Goal: Ask a question

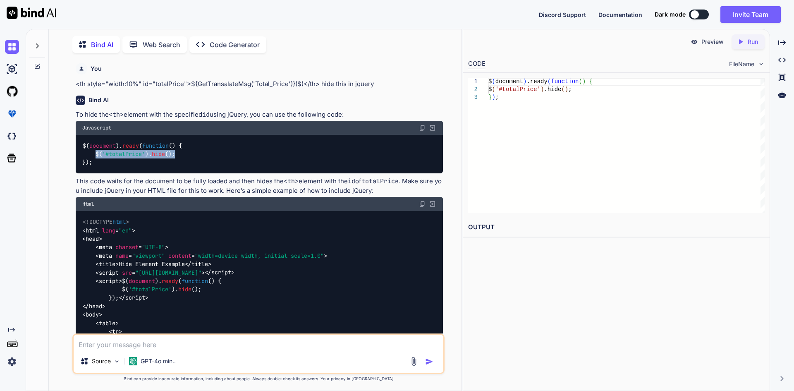
scroll to position [3, 0]
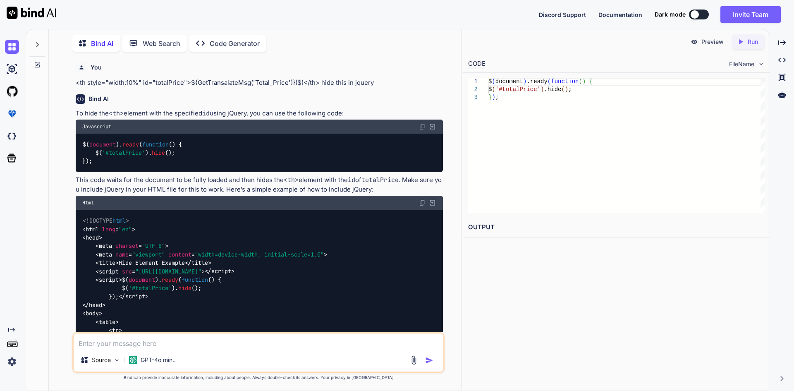
click at [36, 62] on icon at bounding box center [37, 65] width 7 height 7
type textarea "x"
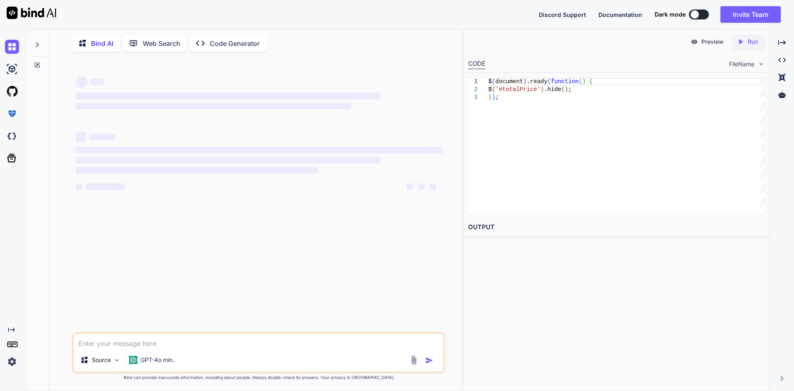
click at [149, 341] on textarea at bounding box center [259, 341] width 370 height 15
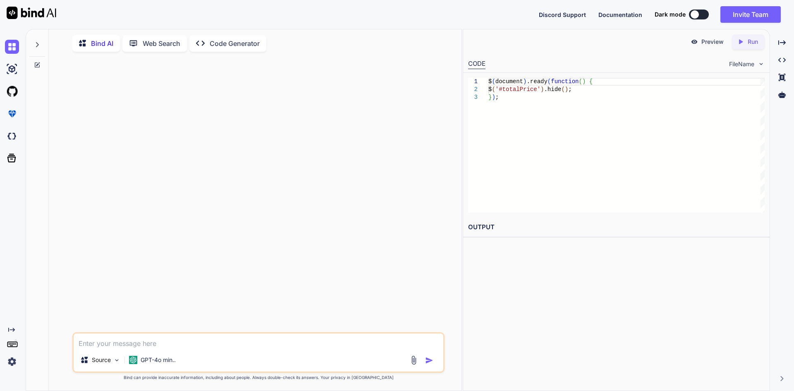
paste textarea "$(`#menucheckbox_${rand}`).change(function () { if ($(this).is(':checked')) { $…"
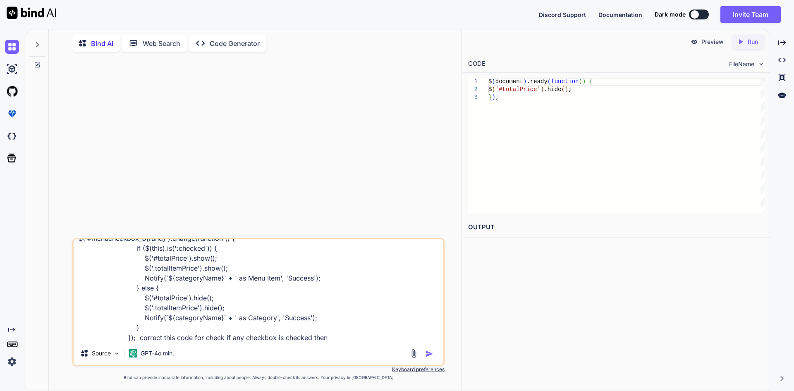
drag, startPoint x: 139, startPoint y: 298, endPoint x: 219, endPoint y: 311, distance: 81.2
click at [219, 311] on textarea "$(`#menucheckbox_${rand}`).change(function () { if ($(this).is(':checked')) { $…" at bounding box center [259, 290] width 370 height 103
click at [232, 310] on textarea "$(`#menucheckbox_${rand}`).change(function () { if ($(this).is(':checked')) { $…" at bounding box center [259, 290] width 370 height 103
click at [331, 341] on textarea "$(`#menucheckbox_${rand}`).change(function () { if ($(this).is(':checked')) { $…" at bounding box center [259, 290] width 370 height 103
type textarea "$(`#menucheckbox_${rand}`).change(function () { if ($(this).is(':checked')) { $…"
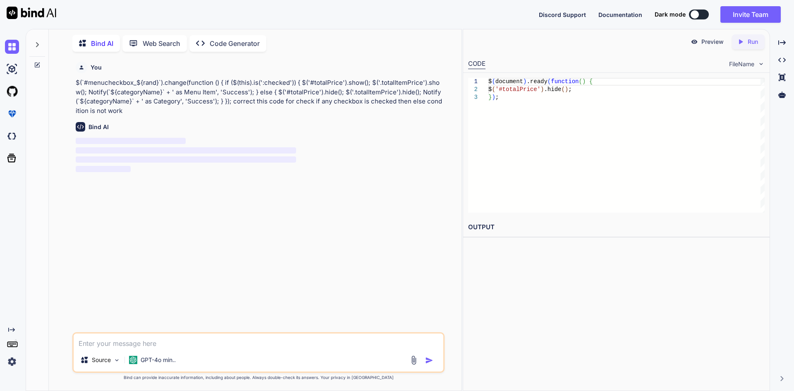
scroll to position [0, 0]
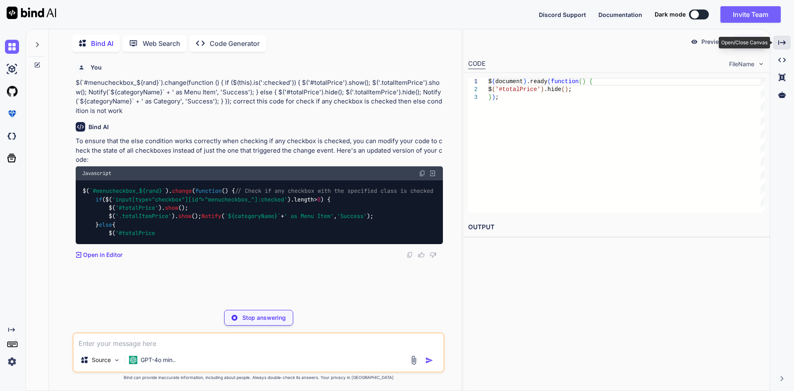
click at [787, 44] on div "Created with Pixso." at bounding box center [782, 43] width 17 height 14
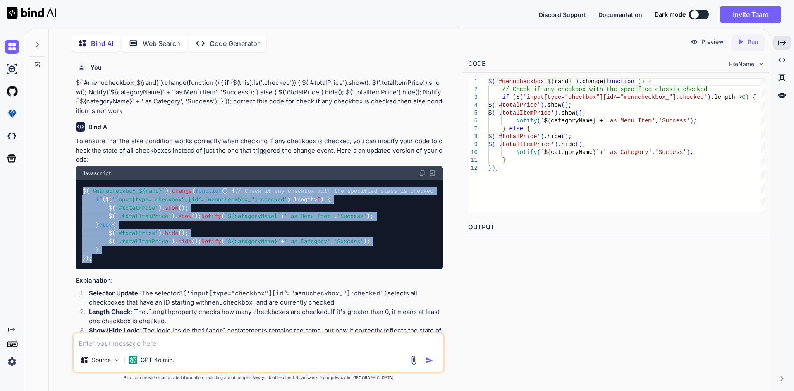
drag, startPoint x: 82, startPoint y: 191, endPoint x: 106, endPoint y: 281, distance: 92.7
click at [106, 270] on div "$( `#menucheckbox_ ${rand} ` ). change ( function ( ) { // Check if any checkbo…" at bounding box center [259, 224] width 367 height 89
copy code "$( `#menucheckbox_ ${rand} ` ). change ( function ( ) { // Check if any checkbo…"
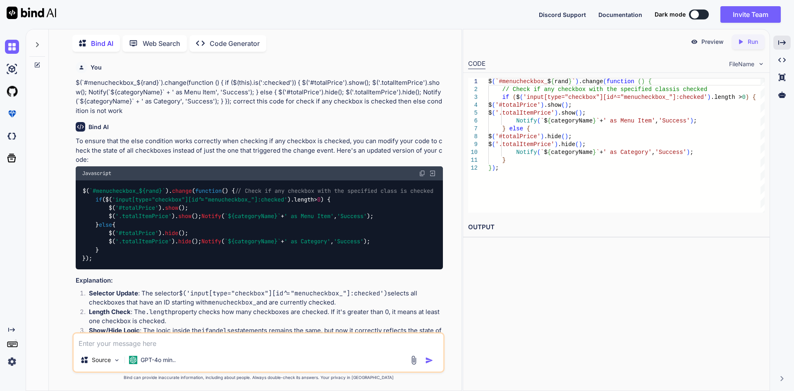
click at [362, 286] on h3 "Explanation:" at bounding box center [259, 281] width 367 height 10
click at [185, 339] on textarea at bounding box center [259, 341] width 370 height 15
drag, startPoint x: 110, startPoint y: 268, endPoint x: 297, endPoint y: 265, distance: 187.1
click at [297, 265] on div "$( `#menucheckbox_ ${rand} ` ). change ( function ( ) { // Check if any checkbo…" at bounding box center [259, 224] width 367 height 89
copy code "Notify ( ` ${categoryName} ` + ' as Category' , 'Success' );"
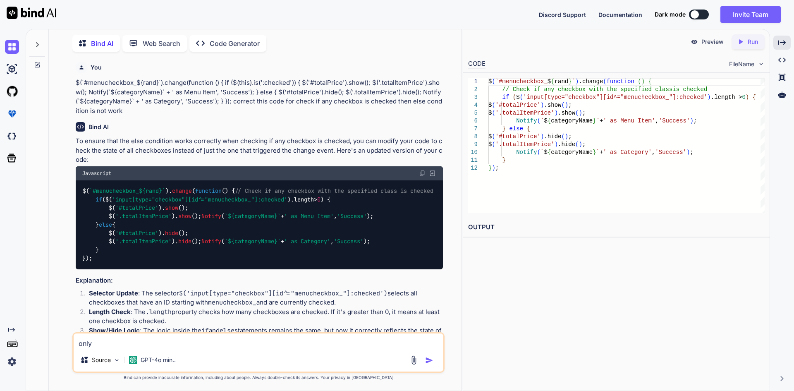
click at [166, 342] on textarea "only" at bounding box center [259, 341] width 370 height 15
paste textarea "Notify(`${categoryName}` + ' as Category', 'Success');"
type textarea "only Notify(`${categoryName}` + ' as Category', 'Success'); is enable"
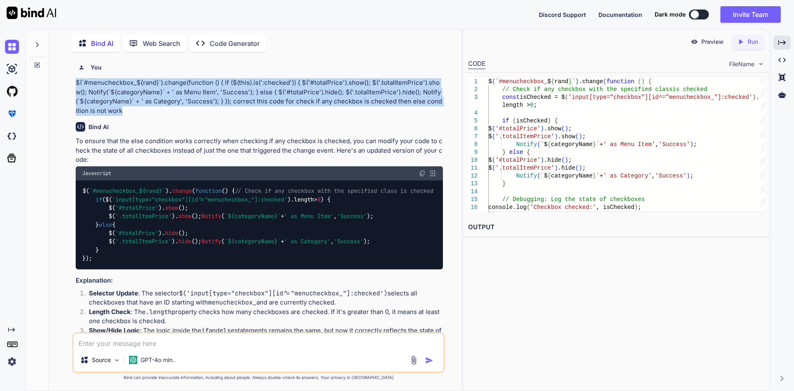
drag, startPoint x: 122, startPoint y: 113, endPoint x: 74, endPoint y: 82, distance: 56.9
click at [74, 82] on div "You $(`#menucheckbox_${rand}`).change(function () { if ($(this).is(':checked'))…" at bounding box center [259, 195] width 371 height 274
copy p "$(`#menucheckbox_${rand}`).change(function () { if ($(this).is(':checked')) { $…"
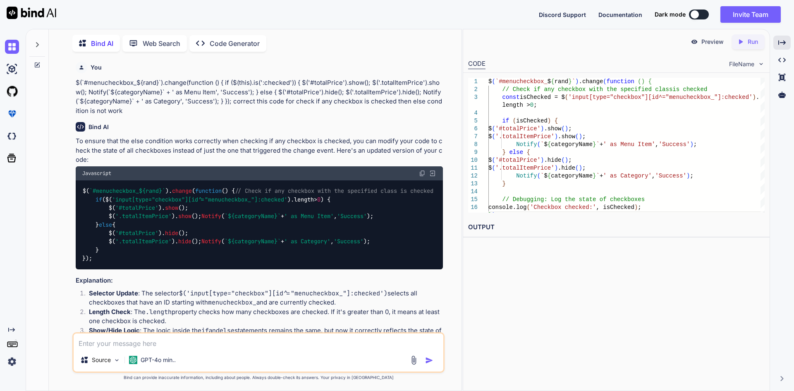
click at [166, 340] on textarea at bounding box center [259, 341] width 370 height 15
paste textarea "$(`#menucheckbox_${rand}`).change(function () { if ($(this).is(':checked')) { $…"
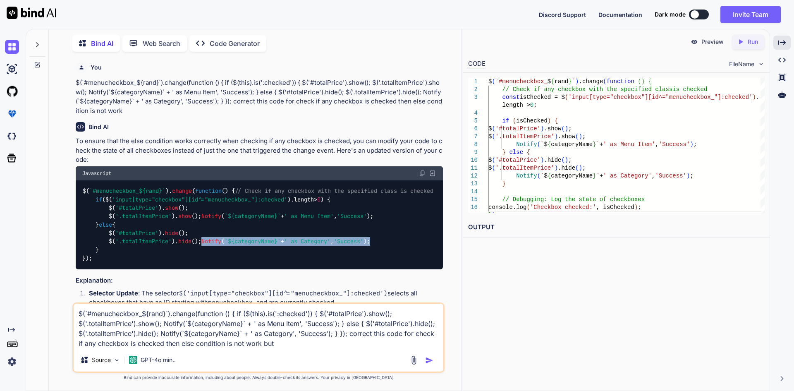
drag, startPoint x: 108, startPoint y: 267, endPoint x: 294, endPoint y: 266, distance: 186.2
click at [294, 266] on div "$( `#menucheckbox_ ${rand} ` ). change ( function ( ) { // Check if any checkbo…" at bounding box center [259, 224] width 367 height 89
copy code "Notify ( ` ${categoryName} ` + ' as Category' , 'Success' );"
click at [279, 344] on textarea "$(`#menucheckbox_${rand}`).change(function () { if ($(this).is(':checked')) { $…" at bounding box center [259, 326] width 370 height 45
paste textarea "Notify(`${categoryName}` + ' as Category', 'Success');"
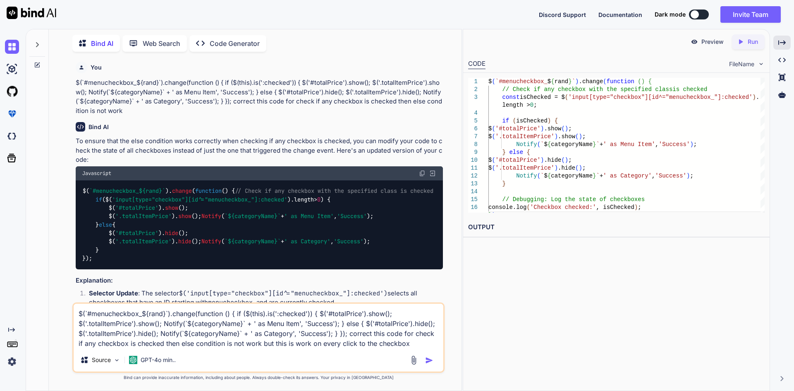
type textarea "$(`#menucheckbox_${rand}`).change(function () { if ($(this).is(':checked')) { $…"
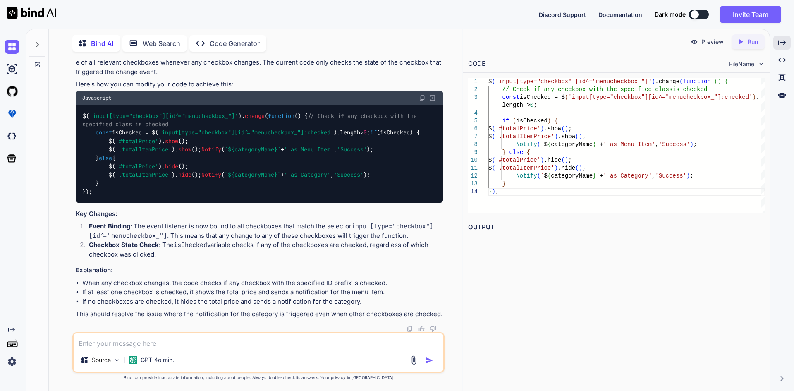
scroll to position [857, 0]
click at [133, 117] on code "$( 'input[type="checkbox"][id^="menucheckbox_"]' ). change ( function ( ) { // …" at bounding box center [251, 154] width 338 height 84
click at [284, 146] on span "' as Menu Item'" at bounding box center [309, 149] width 50 height 7
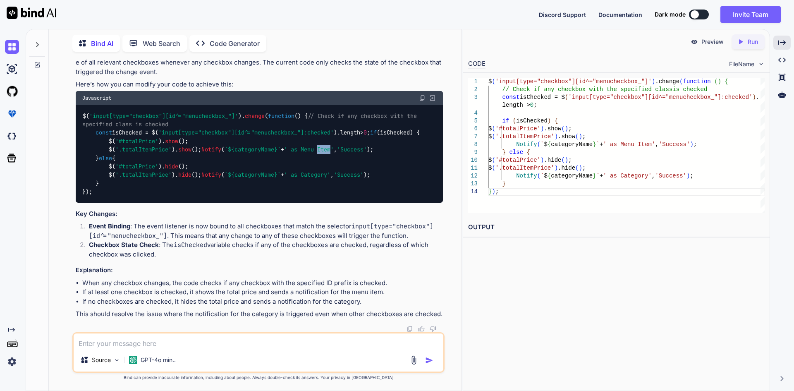
click at [284, 146] on span "' as Menu Item'" at bounding box center [309, 149] width 50 height 7
click at [337, 146] on span "'Success'" at bounding box center [352, 149] width 30 height 7
click at [315, 139] on div "$( 'input[type="checkbox"][id^="menucheckbox_"]' ). change ( function ( ) { // …" at bounding box center [259, 154] width 367 height 98
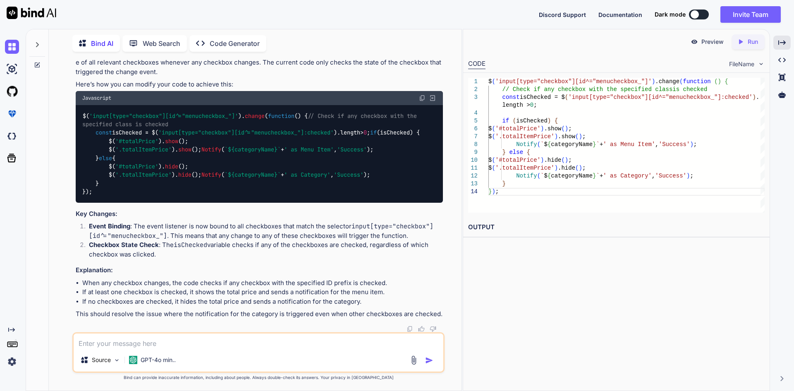
click at [130, 343] on textarea at bounding box center [259, 341] width 370 height 15
drag, startPoint x: 108, startPoint y: 174, endPoint x: 293, endPoint y: 174, distance: 185.0
click at [293, 174] on div "$( 'input[type="checkbox"][id^="menucheckbox_"]' ). change ( function ( ) { // …" at bounding box center [259, 154] width 367 height 98
copy code "Notify ( ` ${categoryName} ` + ' as Category' , 'Success' );"
click at [223, 343] on textarea "when checkbox is unchecked then" at bounding box center [259, 341] width 370 height 15
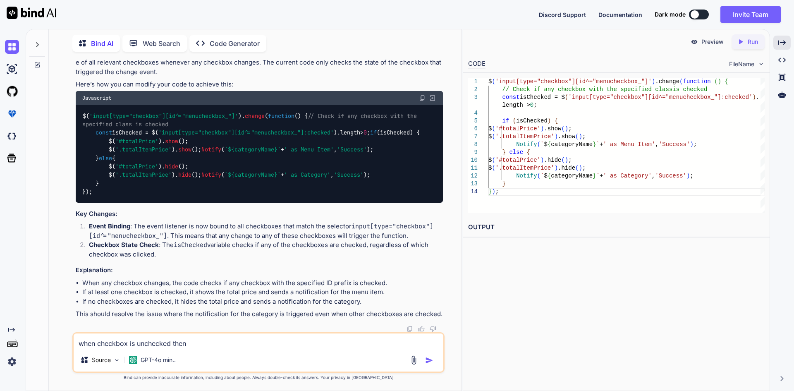
paste textarea "Notify(`${categoryName}` + ' as Category', 'Success');"
type textarea "when checkbox is unchecked then Notify(`${categoryName}` + ' as Category', 'Suc…"
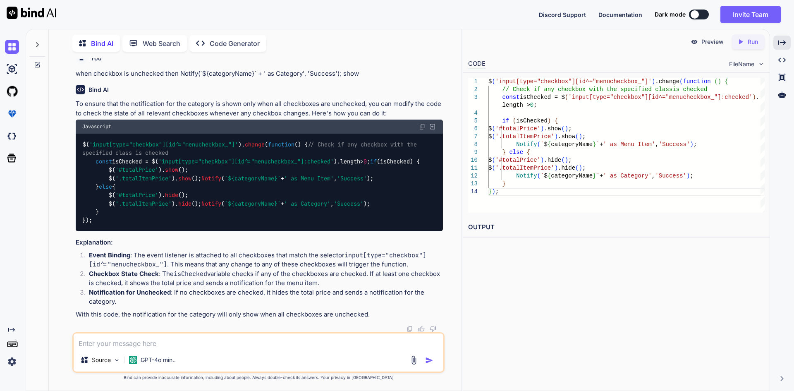
scroll to position [1174, 0]
click at [158, 339] on textarea at bounding box center [259, 341] width 370 height 15
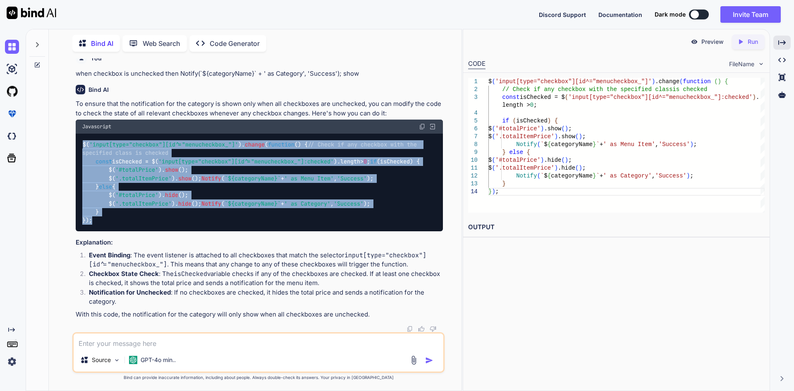
drag, startPoint x: 83, startPoint y: 108, endPoint x: 96, endPoint y: 223, distance: 115.8
click at [96, 223] on div "$( 'input[type="checkbox"][id^="menucheckbox_"]' ). change ( function ( ) { // …" at bounding box center [259, 183] width 367 height 98
copy code "$( 'input[type="checkbox"][id^="menucheckbox_"]' ). change ( function ( ) { // …"
click at [270, 157] on div "$( 'input[type="checkbox"][id^="menucheckbox_"]' ). change ( function ( ) { // …" at bounding box center [259, 183] width 367 height 98
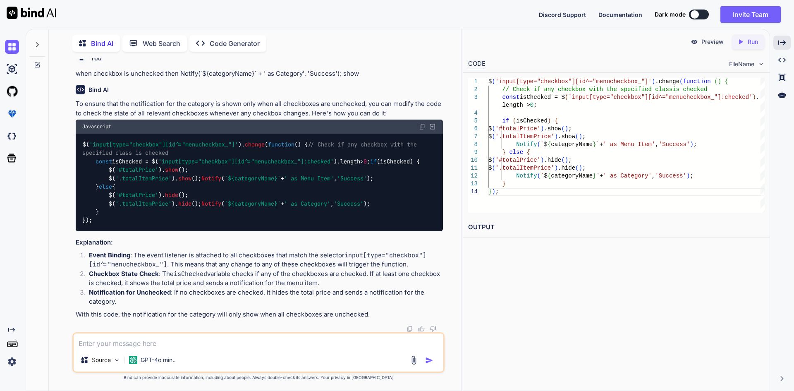
click at [129, 337] on textarea at bounding box center [259, 341] width 370 height 15
drag, startPoint x: 107, startPoint y: 203, endPoint x: 295, endPoint y: 203, distance: 188.3
click at [295, 203] on div "$( 'input[type="checkbox"][id^="menucheckbox_"]' ). change ( function ( ) { // …" at bounding box center [259, 183] width 367 height 98
copy code "Notify ( ` ${categoryName} ` + ' as Category' , 'Success' );"
click at [178, 351] on div "if multiple checkbox is checked but we have unchecked one of them then we click…" at bounding box center [258, 352] width 372 height 41
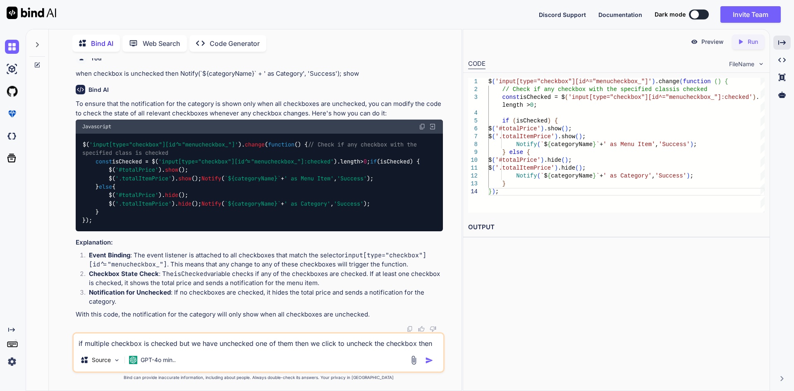
click at [434, 348] on textarea "if multiple checkbox is checked but we have unchecked one of them then we click…" at bounding box center [259, 341] width 370 height 15
paste textarea "Notify(`${categoryName}` + ' as Category', 'Success');"
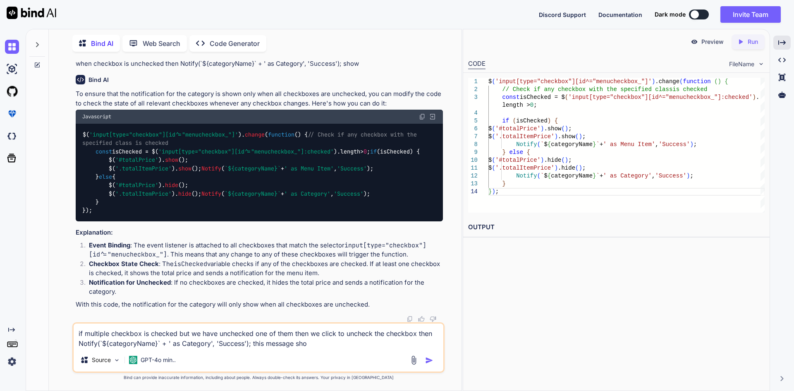
type textarea "if multiple checkbox is checked but we have unchecked one of them then we click…"
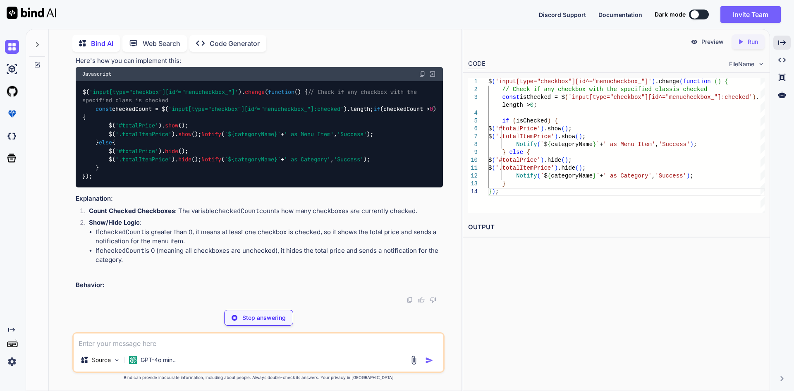
scroll to position [1567, 0]
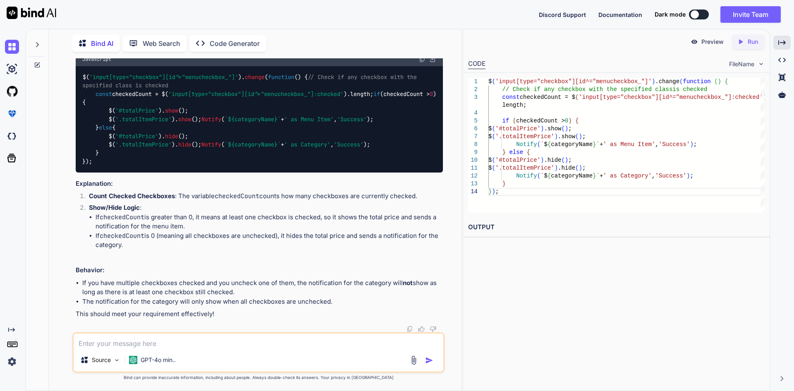
click at [187, 344] on textarea at bounding box center [259, 341] width 370 height 15
type textarea "not with hide condition"
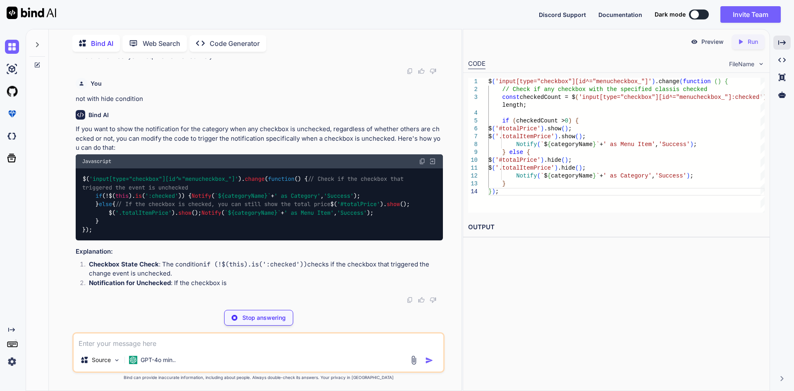
scroll to position [1871, 0]
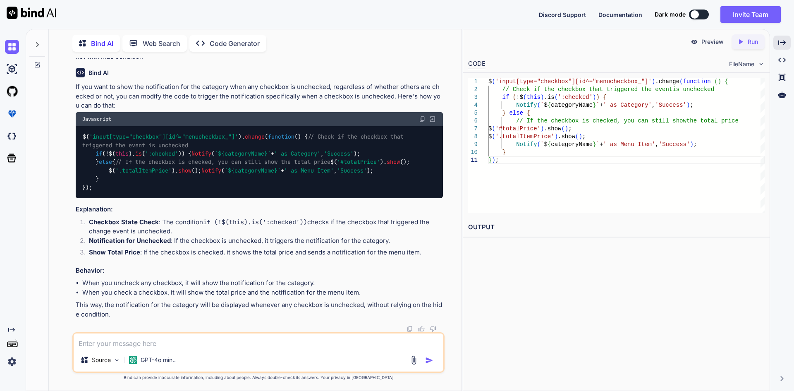
click at [213, 199] on div "$( 'input[type="checkbox"][id^="menucheckbox_"]' ). change ( function ( ) { // …" at bounding box center [259, 162] width 367 height 72
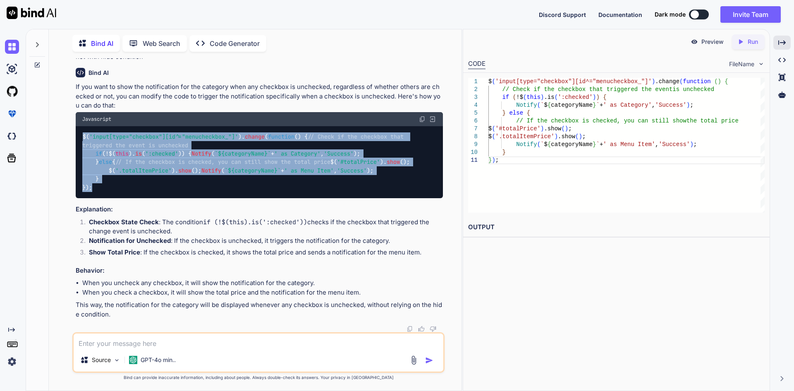
drag, startPoint x: 82, startPoint y: 145, endPoint x: 103, endPoint y: 230, distance: 87.7
click at [103, 199] on div "$( 'input[type="checkbox"][id^="menucheckbox_"]' ). change ( function ( ) { // …" at bounding box center [259, 162] width 367 height 72
copy code "$( 'input[type="checkbox"][id^="menucheckbox_"]' ). change ( function ( ) { // …"
click at [357, 167] on div "$( 'input[type="checkbox"][id^="menucheckbox_"]' ). change ( function ( ) { // …" at bounding box center [259, 162] width 367 height 72
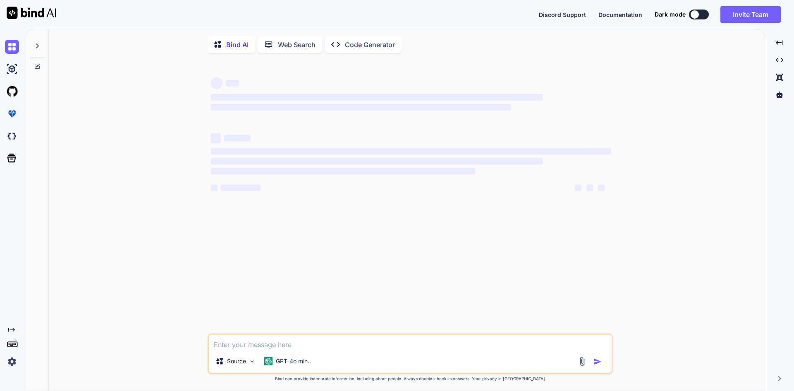
type textarea "x"
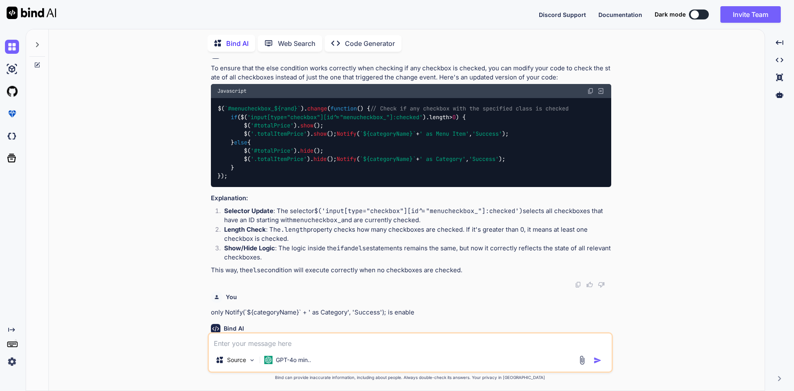
scroll to position [1501, 0]
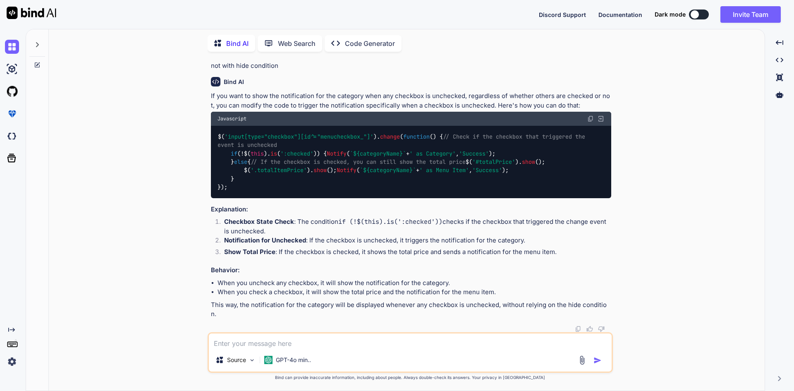
click at [286, 343] on textarea at bounding box center [410, 341] width 403 height 15
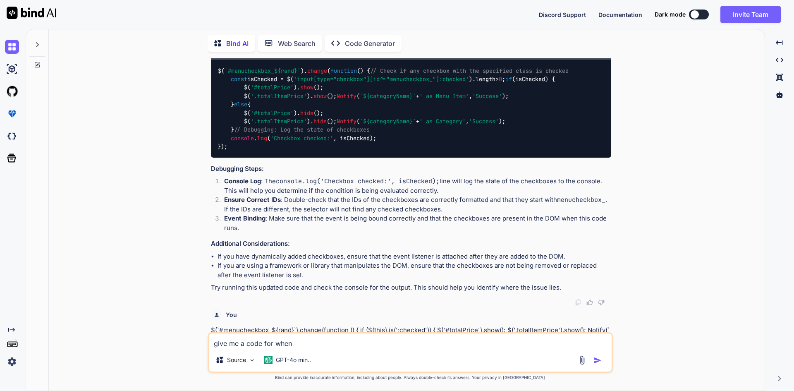
scroll to position [343, 0]
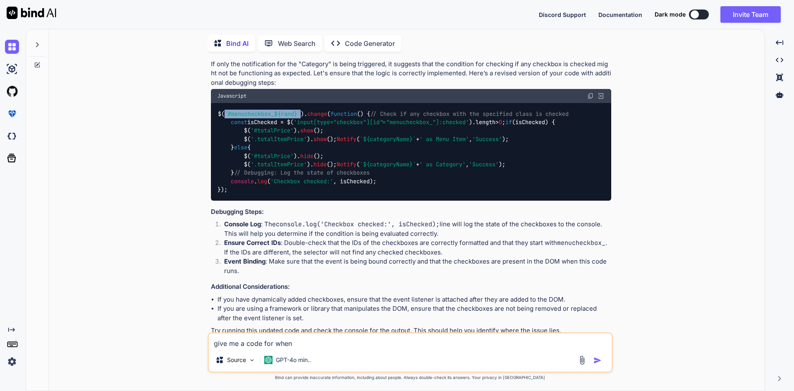
drag, startPoint x: 302, startPoint y: 140, endPoint x: 226, endPoint y: 139, distance: 76.1
click at [226, 118] on span "`#menucheckbox_ ${rand} `" at bounding box center [263, 113] width 76 height 7
copy span "`#menucheckbox_ ${rand} `"
click at [313, 341] on textarea "give me a code for when" at bounding box center [410, 341] width 403 height 15
paste textarea "`#menucheckbox_${rand}`"
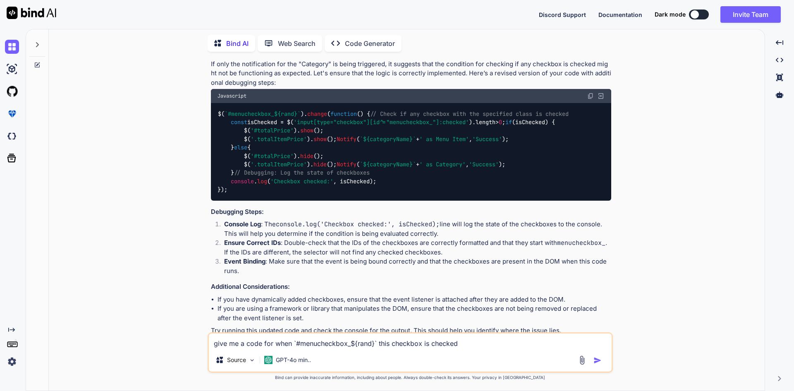
click at [490, 344] on textarea "give me a code for when `#menucheckbox_${rand}` this checkbox is checked" at bounding box center [410, 341] width 403 height 15
click at [476, 343] on textarea "give me a code for when `#menucheckbox_${rand}` this checkbox is checked" at bounding box center [410, 341] width 403 height 15
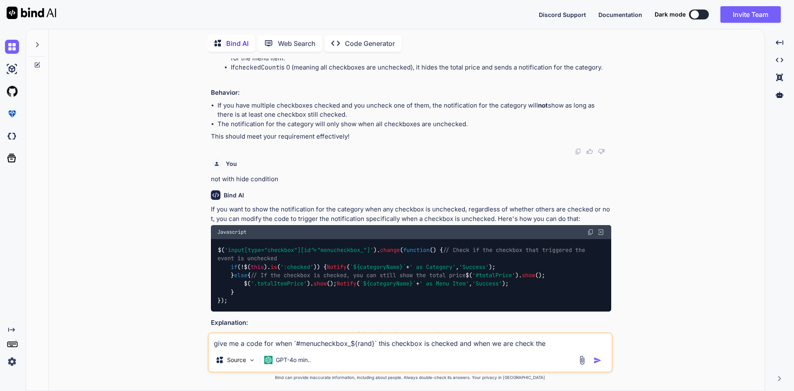
scroll to position [1543, 0]
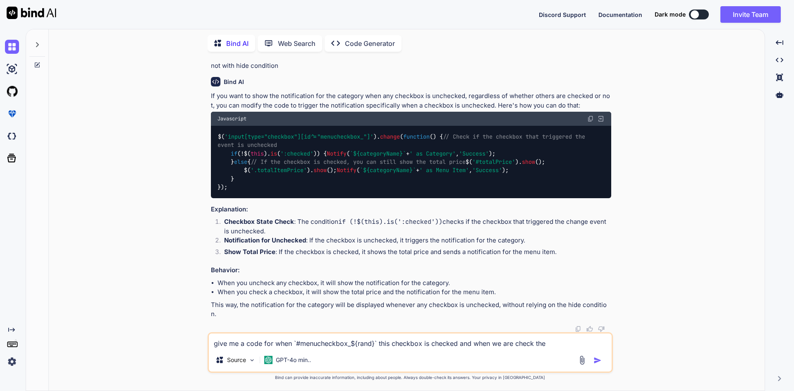
paste textarea "`#menuitemcheckbox_${itemrand}`"
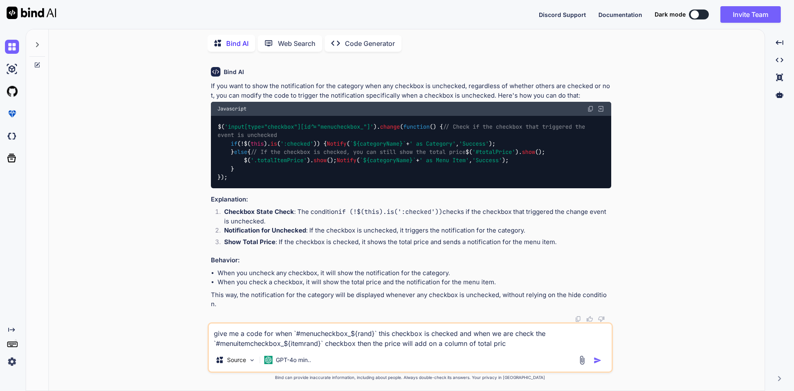
type textarea "give me a code for when `#menucheckbox_${rand}` this checkbox is checked and wh…"
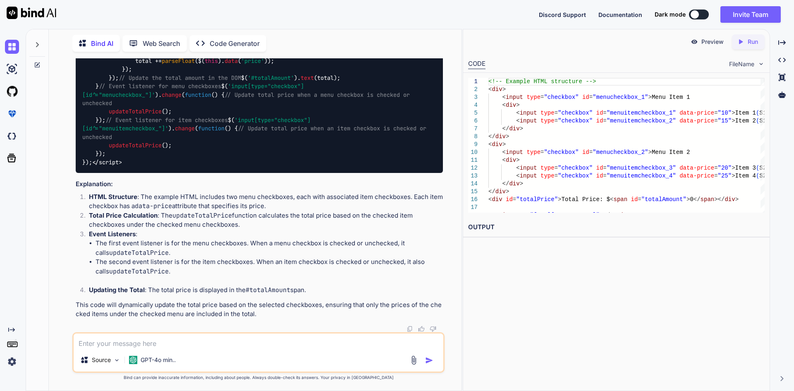
scroll to position [2123, 0]
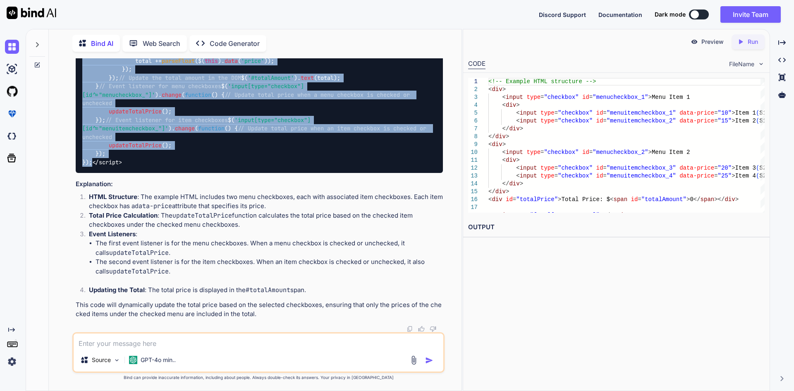
drag, startPoint x: 82, startPoint y: 86, endPoint x: 107, endPoint y: 319, distance: 234.7
click at [107, 173] on div "<!-- Example HTML structure --> < div > < input type = "checkbox" id = "menuche…" at bounding box center [259, 35] width 367 height 275
copy span "$( document ). ready ( function ( ) { // Function to update total price functio…"
click at [247, 173] on div "<!-- Example HTML structure --> < div > < input type = "checkbox" id = "menuche…" at bounding box center [259, 35] width 367 height 275
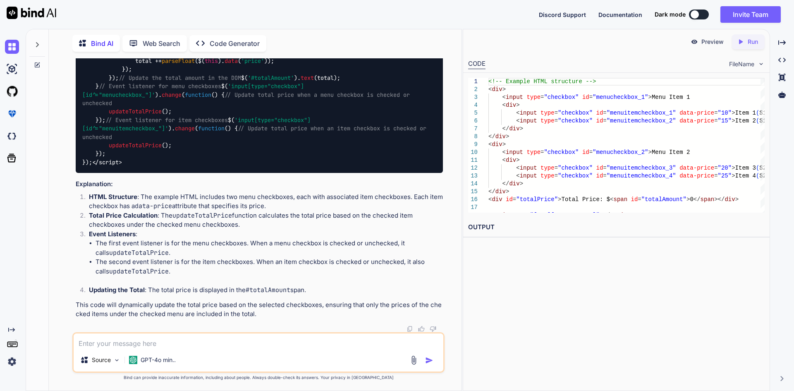
click at [170, 110] on div "<!-- Example HTML structure --> < div > < input type = "checkbox" id = "menuche…" at bounding box center [259, 35] width 367 height 275
drag, startPoint x: 170, startPoint y: 110, endPoint x: 165, endPoint y: 109, distance: 4.6
click at [170, 109] on div "<!-- Example HTML structure --> < div > < input type = "checkbox" id = "menuche…" at bounding box center [259, 35] width 367 height 275
click at [180, 110] on div "<!-- Example HTML structure --> < div > < input type = "checkbox" id = "menuche…" at bounding box center [259, 35] width 367 height 275
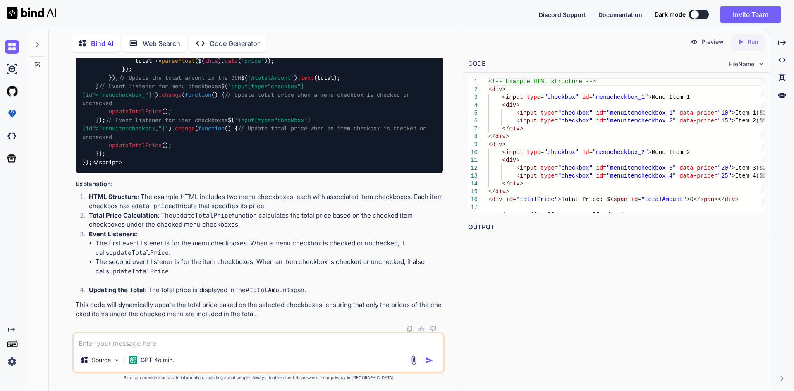
scroll to position [2165, 0]
click at [372, 95] on div "<!-- Example HTML structure --> < div > < input type = "checkbox" id = "menuche…" at bounding box center [259, 35] width 367 height 275
click at [286, 56] on span "'input[type="checkbox"]:checked'" at bounding box center [317, 52] width 106 height 7
click at [357, 146] on div "<!-- Example HTML structure --> < div > < input type = "checkbox" id = "menuche…" at bounding box center [259, 35] width 367 height 275
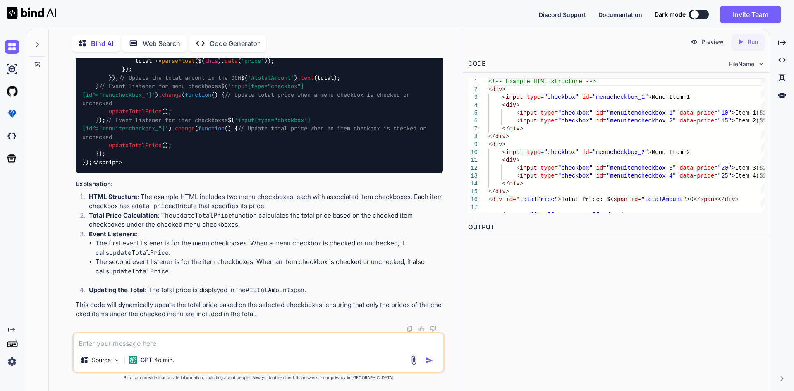
click at [396, 118] on div "<!-- Example HTML structure --> < div > < input type = "checkbox" id = "menuche…" at bounding box center [259, 35] width 367 height 275
click at [275, 127] on div "<!-- Example HTML structure --> < div > < input type = "checkbox" id = "menuche…" at bounding box center [259, 35] width 367 height 275
click at [219, 129] on div "<!-- Example HTML structure --> < div > < input type = "checkbox" id = "menuche…" at bounding box center [259, 35] width 367 height 275
click at [195, 65] on span "parseFloat" at bounding box center [178, 60] width 33 height 7
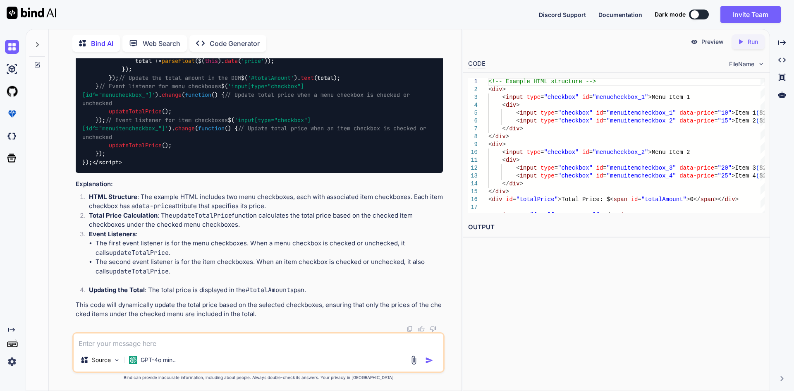
click at [194, 166] on span "$( document ). ready ( function ( ) { // Function to update total price functio…" at bounding box center [259, 95] width 354 height 142
click at [217, 173] on div "<!-- Example HTML structure --> < div > < input type = "checkbox" id = "menuche…" at bounding box center [259, 35] width 367 height 275
click at [248, 82] on span "'#totalAmount'" at bounding box center [271, 77] width 46 height 7
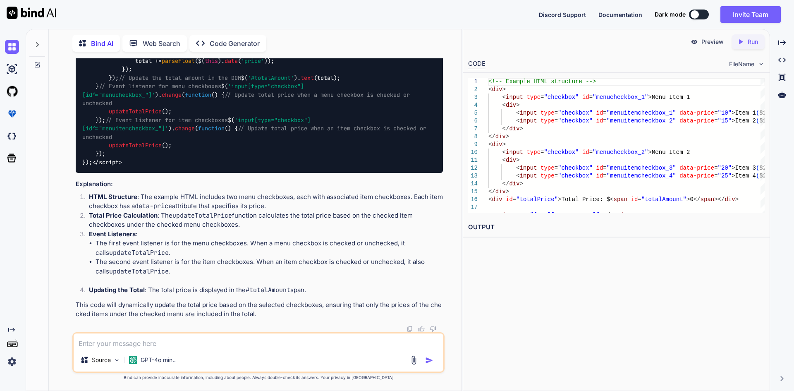
click at [229, 173] on div "<!-- Example HTML structure --> < div > < input type = "checkbox" id = "menuche…" at bounding box center [259, 35] width 367 height 275
click at [37, 62] on icon at bounding box center [37, 65] width 7 height 7
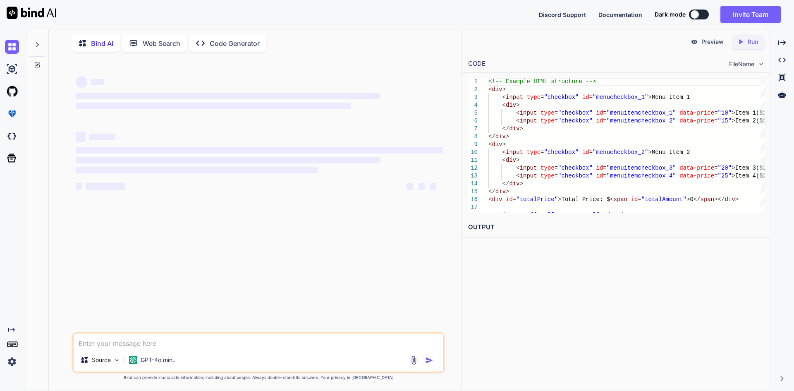
click at [143, 345] on textarea at bounding box center [259, 341] width 370 height 15
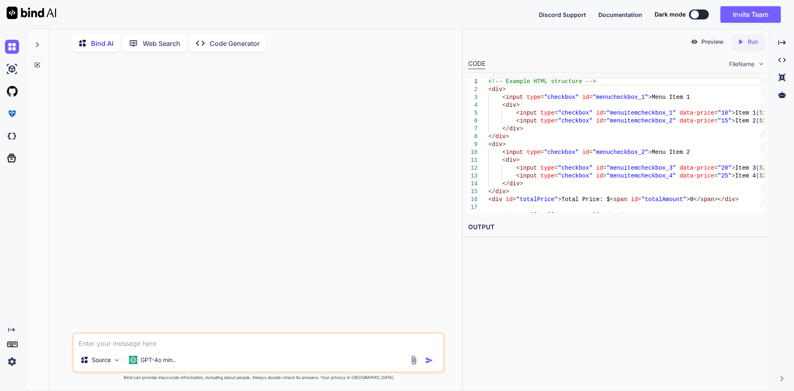
paste textarea "#menuitemcheckbox_${itemrand}"
paste textarea "${item.ItemName}"
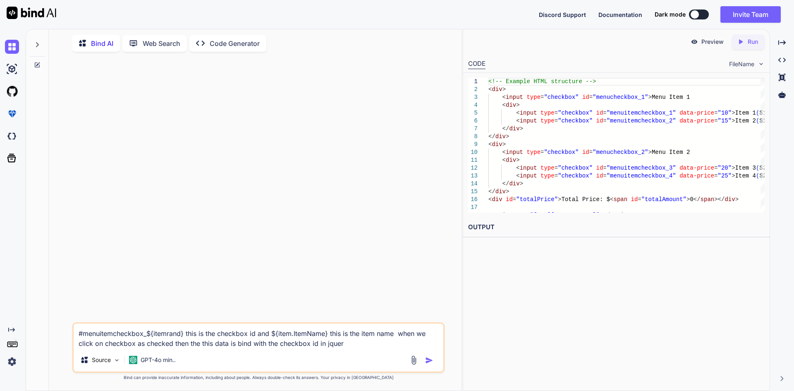
type textarea "#menuitemcheckbox_${itemrand} this is the checkbox id and ${item.ItemName} this…"
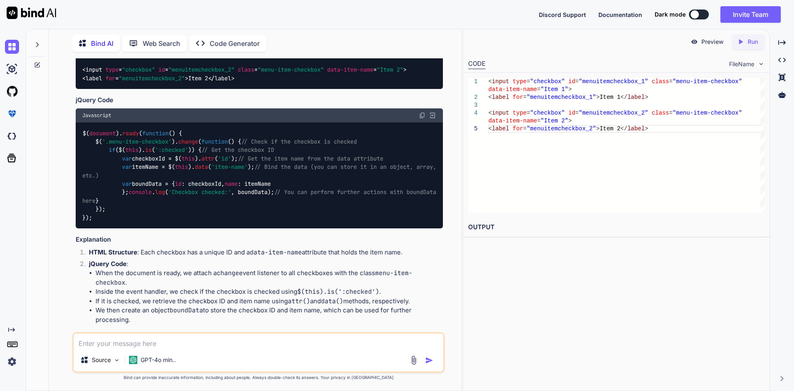
scroll to position [156, 0]
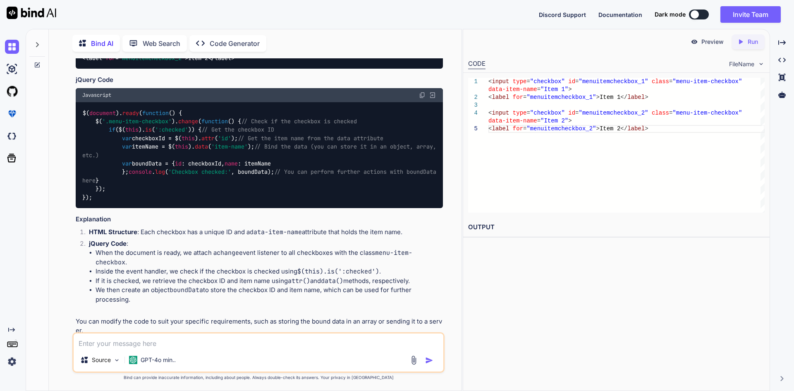
click at [421, 92] on img at bounding box center [422, 95] width 7 height 7
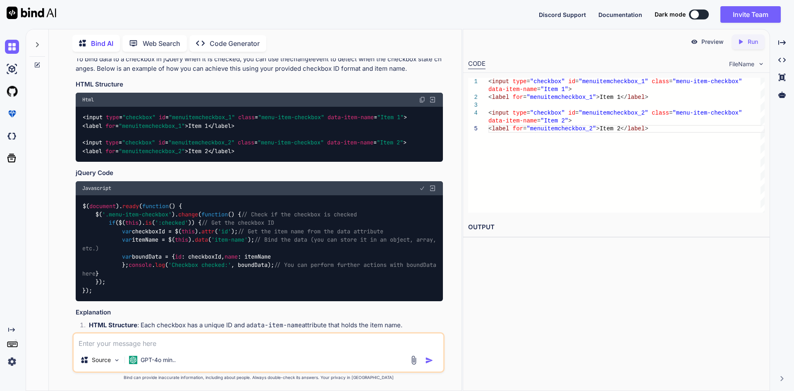
scroll to position [32, 0]
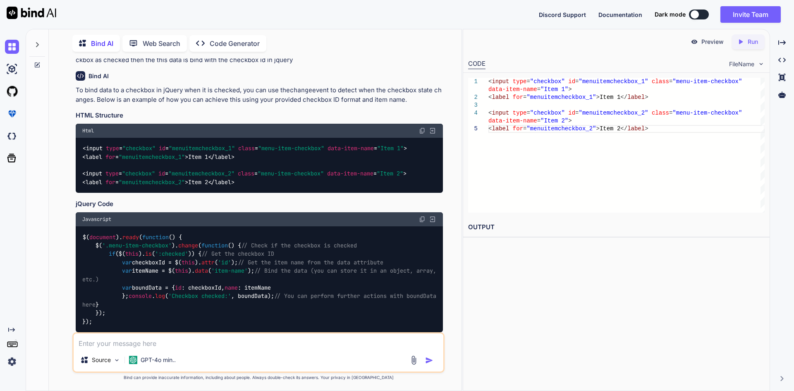
click at [241, 249] on span "// Check if the checkbox is checked" at bounding box center [299, 245] width 116 height 7
click at [131, 247] on span "'.menu-item-checkbox'" at bounding box center [137, 245] width 70 height 7
click at [149, 246] on span "'.menu-item-checkbox'" at bounding box center [137, 245] width 70 height 7
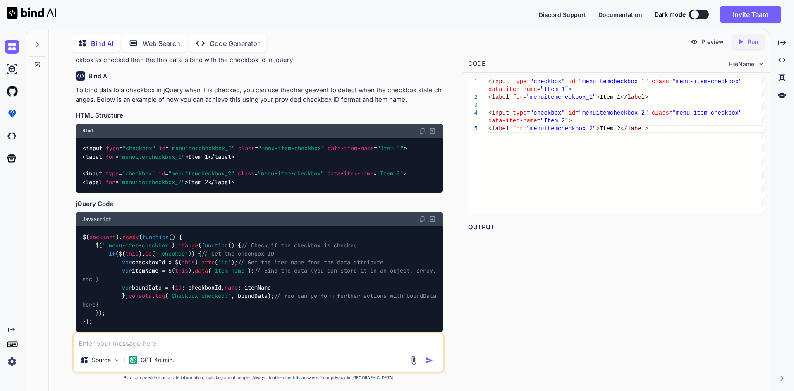
click at [296, 149] on span ""menu-item-checkbox"" at bounding box center [291, 148] width 66 height 7
click at [318, 156] on div "< input type = "checkbox" id = "menuitemcheckbox_1" class = "menu-item-checkbox…" at bounding box center [259, 165] width 367 height 55
click at [395, 147] on span ""Item 1"" at bounding box center [390, 148] width 26 height 7
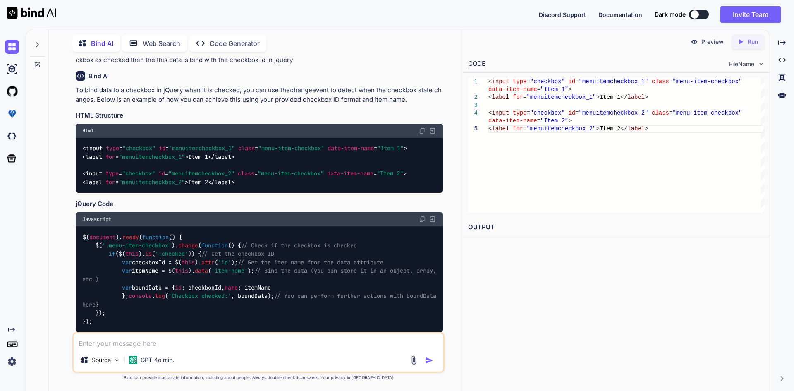
click at [274, 248] on div "$( document ). ready ( function ( ) { $( '.menu-item-checkbox' ). change ( func…" at bounding box center [259, 279] width 367 height 106
click at [247, 247] on div "$( document ). ready ( function ( ) { $( '.menu-item-checkbox' ). change ( func…" at bounding box center [259, 279] width 367 height 106
click at [422, 218] on img at bounding box center [422, 219] width 7 height 7
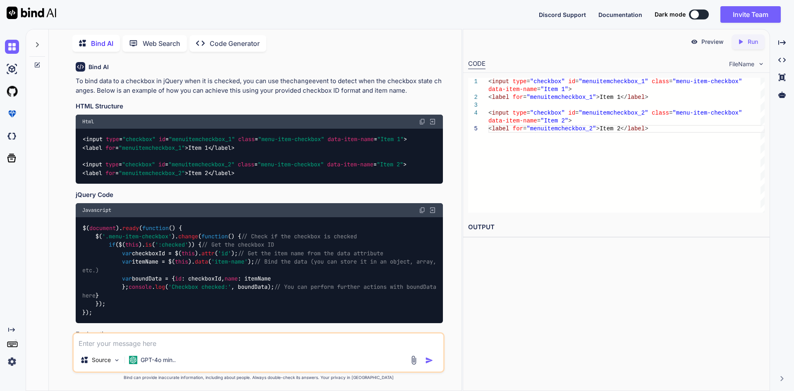
scroll to position [83, 0]
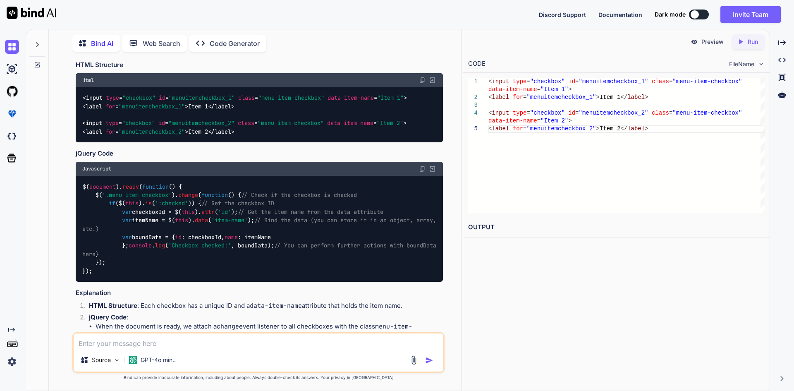
click at [192, 257] on div "$( document ). ready ( function ( ) { $( '.menu-item-checkbox' ). change ( func…" at bounding box center [259, 229] width 367 height 106
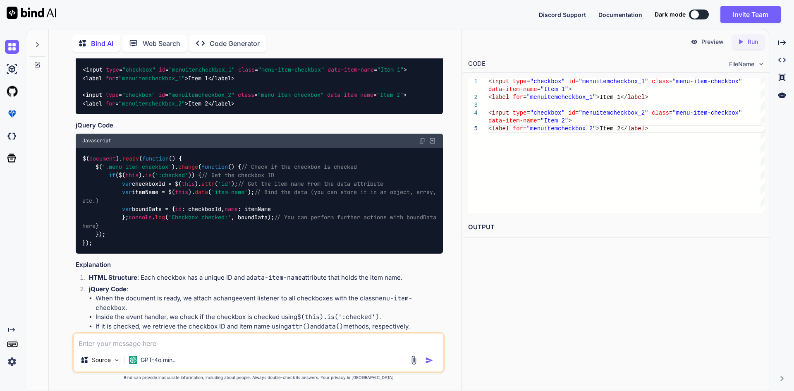
scroll to position [124, 0]
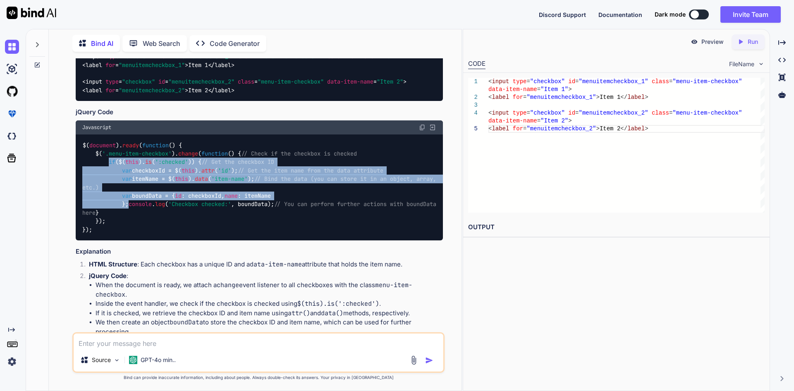
drag, startPoint x: 109, startPoint y: 170, endPoint x: 137, endPoint y: 257, distance: 90.9
click at [137, 240] on div "$( document ). ready ( function ( ) { $( '.menu-item-checkbox' ). change ( func…" at bounding box center [259, 187] width 367 height 106
click at [156, 240] on div "$( document ). ready ( function ( ) { $( '.menu-item-checkbox' ). change ( func…" at bounding box center [259, 187] width 367 height 106
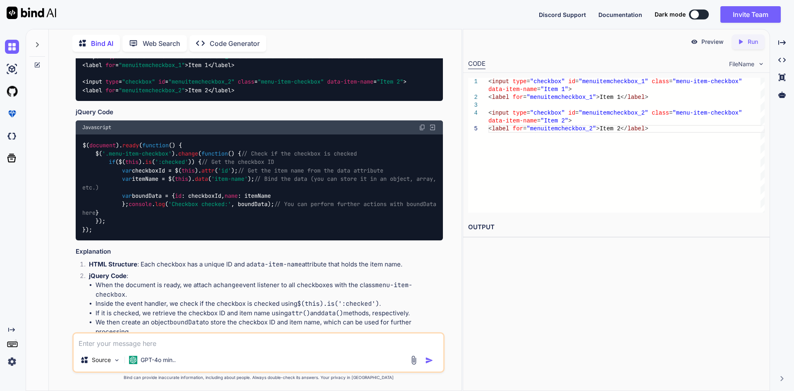
drag, startPoint x: 95, startPoint y: 152, endPoint x: 111, endPoint y: 297, distance: 145.4
click at [111, 240] on div "$( document ). ready ( function ( ) { $( '.menu-item-checkbox' ). change ( func…" at bounding box center [259, 187] width 367 height 106
copy code "$( '.menu-item-checkbox' ). change ( function ( ) { // Check if the checkbox is…"
click at [310, 193] on div "$( document ). ready ( function ( ) { $( '.menu-item-checkbox' ). change ( func…" at bounding box center [259, 187] width 367 height 106
click at [231, 174] on span "'id'" at bounding box center [224, 170] width 13 height 7
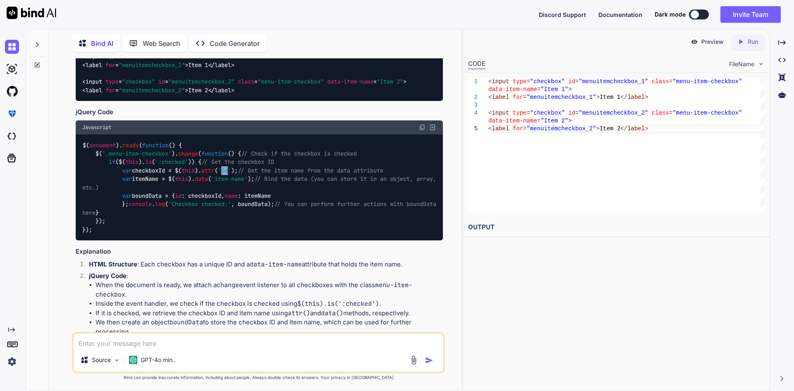
click at [231, 174] on span "'id'" at bounding box center [224, 170] width 13 height 7
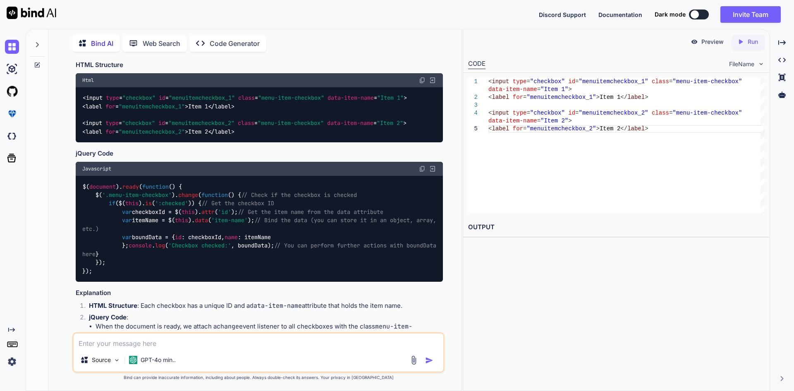
click at [242, 224] on span "'item-name'" at bounding box center [229, 220] width 36 height 7
click at [236, 224] on span "'item-name'" at bounding box center [229, 220] width 36 height 7
click at [233, 224] on span "'item-name'" at bounding box center [229, 220] width 36 height 7
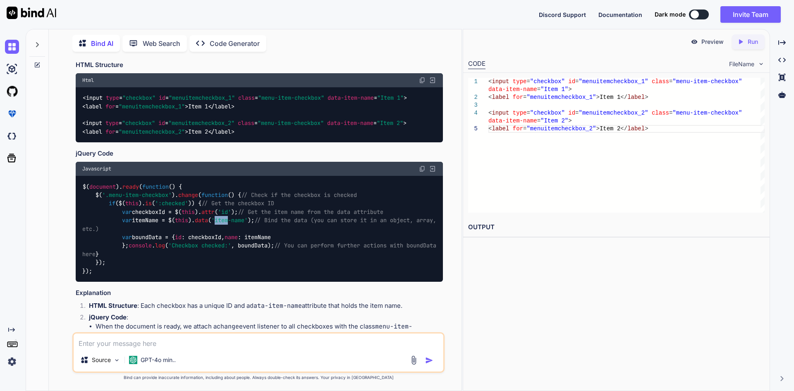
click at [233, 224] on span "'item-name'" at bounding box center [229, 220] width 36 height 7
drag, startPoint x: 252, startPoint y: 247, endPoint x: 221, endPoint y: 245, distance: 31.1
click at [221, 224] on span "'item-name'" at bounding box center [229, 220] width 36 height 7
click at [271, 244] on div "$( document ). ready ( function ( ) { $( '.menu-item-checkbox' ). change ( func…" at bounding box center [259, 229] width 367 height 106
click at [274, 234] on div "$( document ). ready ( function ( ) { $( '.menu-item-checkbox' ). change ( func…" at bounding box center [259, 229] width 367 height 106
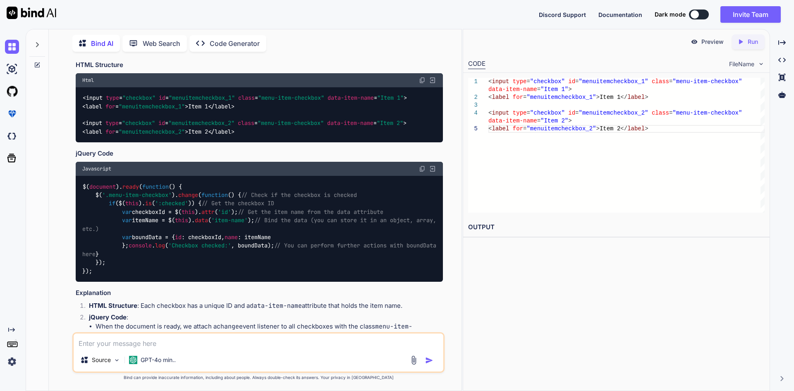
click at [242, 224] on span "'item-name'" at bounding box center [229, 220] width 36 height 7
click at [232, 224] on span "'item-name'" at bounding box center [229, 220] width 36 height 7
click at [230, 224] on span "'item-name'" at bounding box center [229, 220] width 36 height 7
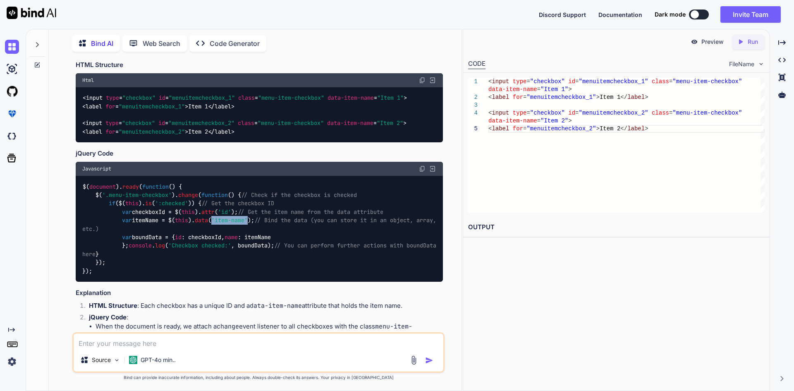
drag, startPoint x: 254, startPoint y: 245, endPoint x: 217, endPoint y: 244, distance: 36.8
click at [217, 244] on code "$( document ). ready ( function ( ) { $( '.menu-item-checkbox' ). change ( func…" at bounding box center [261, 228] width 358 height 93
copy span "'item-name'"
click at [185, 342] on textarea at bounding box center [259, 341] width 370 height 15
paste textarea "'item-name'"
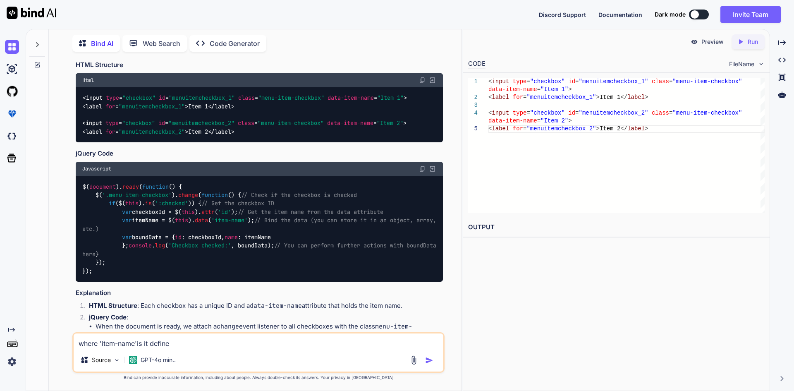
type textarea "where 'item-name'is it defined"
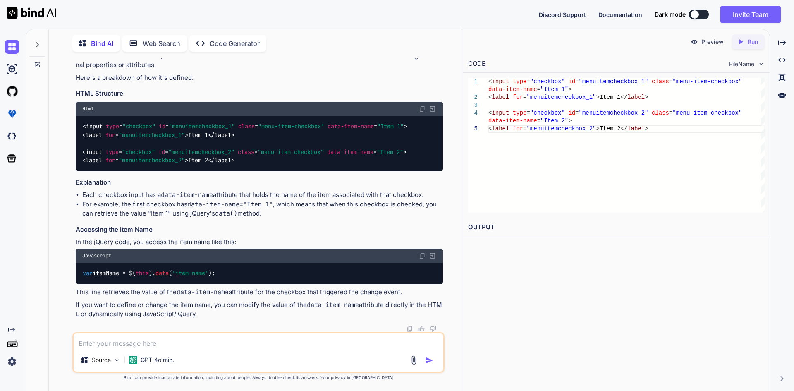
scroll to position [589, 0]
click at [160, 344] on textarea at bounding box center [259, 341] width 370 height 15
paste textarea "<td class="InventoryTdPostion item${uCatName}"> <div class="form-group mb-0 pos…"
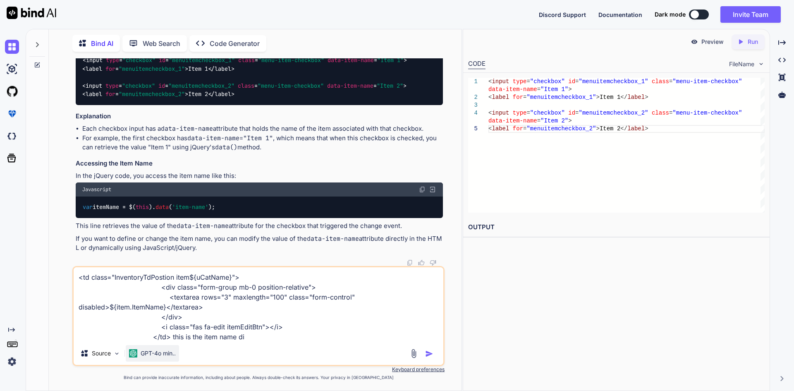
type textarea "<td class="InventoryTdPostion item${uCatName}"> <div class="form-group mb-0 pos…"
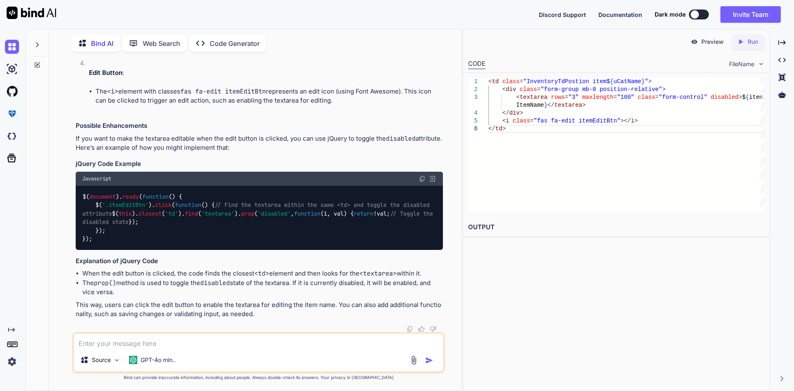
scroll to position [1270, 0]
click at [185, 344] on textarea at bounding box center [259, 341] width 370 height 15
type textarea "when we have click the checkbox then itemname data bind on that"
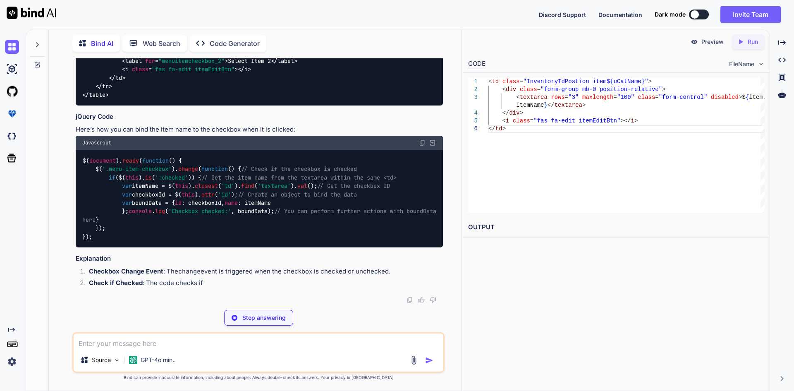
scroll to position [1808, 0]
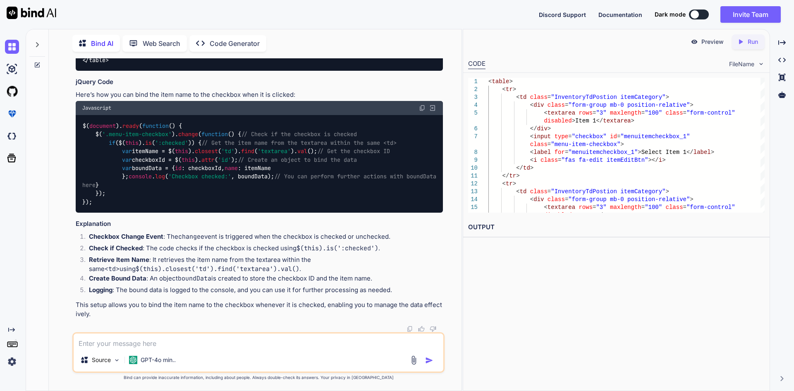
click at [176, 206] on code "$( document ). ready ( function ( ) { $( '.menu-item-checkbox' ). change ( func…" at bounding box center [261, 164] width 358 height 84
click at [157, 206] on code "$( document ). ready ( function ( ) { $( '.menu-item-checkbox' ). change ( func…" at bounding box center [261, 164] width 358 height 84
click at [234, 155] on span "'td'" at bounding box center [227, 151] width 13 height 7
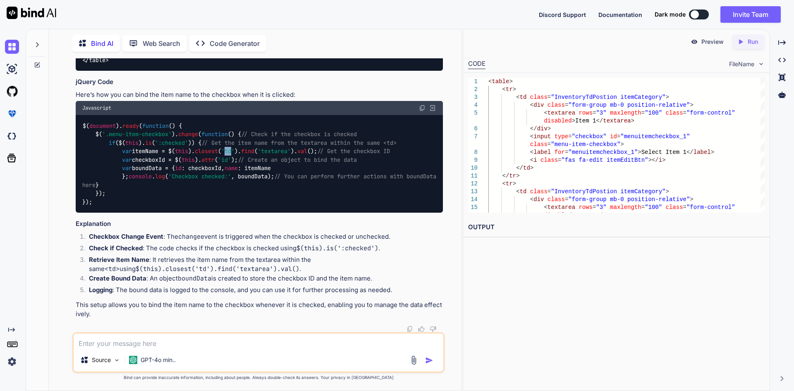
click at [234, 155] on span "'td'" at bounding box center [227, 151] width 13 height 7
click at [257, 213] on div "$( document ). ready ( function ( ) { $( '.menu-item-checkbox' ). change ( func…" at bounding box center [259, 164] width 367 height 98
click at [421, 111] on img at bounding box center [422, 108] width 7 height 7
drag, startPoint x: 94, startPoint y: 179, endPoint x: 125, endPoint y: 322, distance: 146.3
click at [125, 213] on div "$( document ). ready ( function ( ) { $( '.menu-item-checkbox' ). change ( func…" at bounding box center [259, 164] width 367 height 98
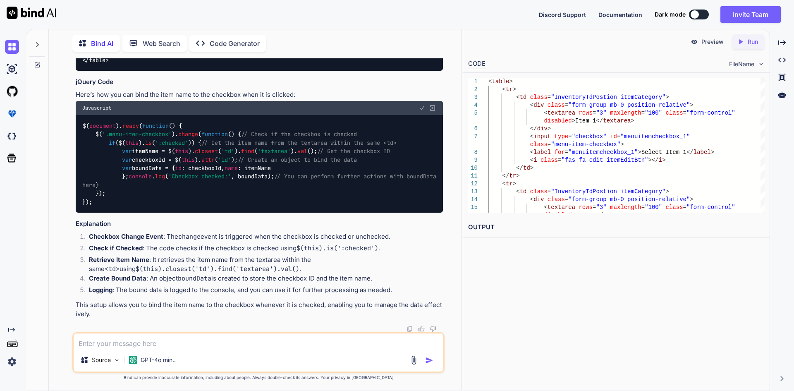
copy code "$( '.menu-item-checkbox' ). change ( function ( ) { // Check if the checkbox is…"
click at [259, 191] on div "$( document ). ready ( function ( ) { $( '.menu-item-checkbox' ). change ( func…" at bounding box center [259, 164] width 367 height 98
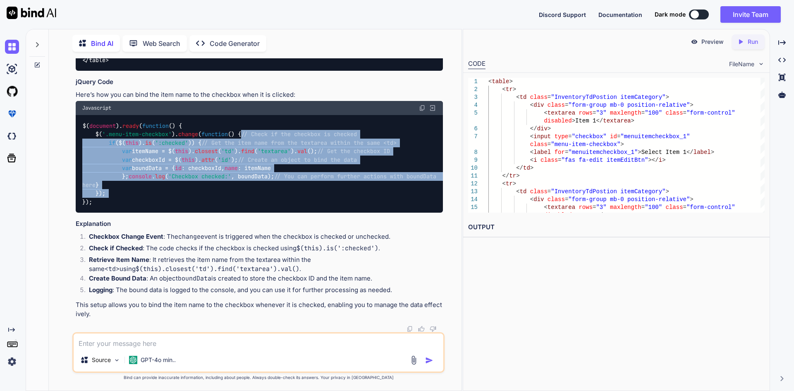
drag, startPoint x: 108, startPoint y: 187, endPoint x: 123, endPoint y: 312, distance: 126.3
click at [123, 213] on div "$( document ). ready ( function ( ) { $( '.menu-item-checkbox' ). change ( func…" at bounding box center [259, 164] width 367 height 98
copy code "// Check if the checkbox is checked if ($( this ). is ( ':checked' )) { // Get …"
click at [295, 213] on div "$( document ). ready ( function ( ) { $( '.menu-item-checkbox' ). change ( func…" at bounding box center [259, 164] width 367 height 98
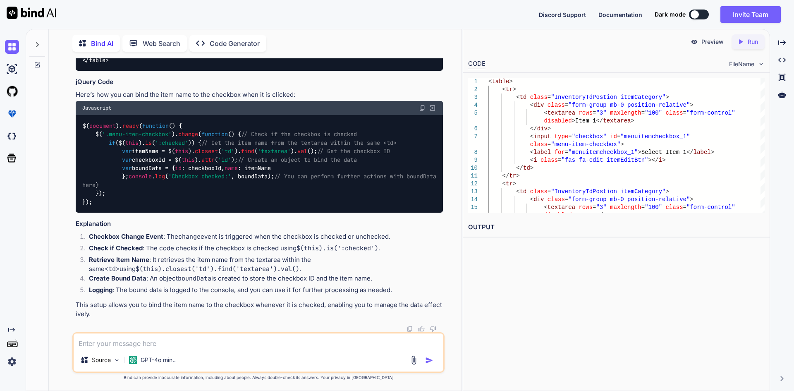
click at [201, 338] on textarea at bounding box center [259, 341] width 370 height 15
paste textarea "check74571"
click at [166, 344] on textarea "item name get on this class check74571" at bounding box center [259, 341] width 370 height 15
type textarea "item name get on this class "check74571""
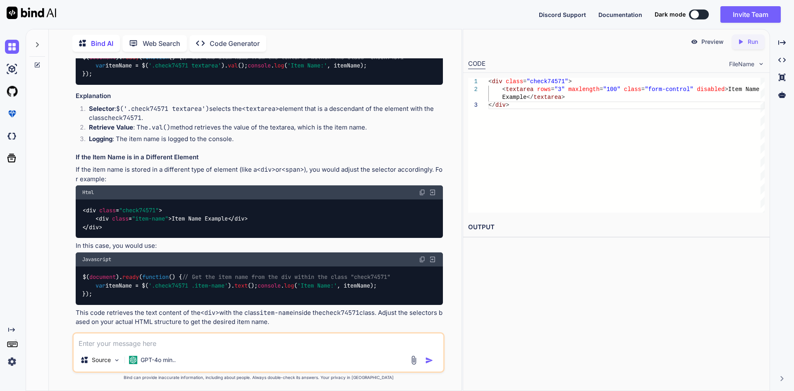
scroll to position [2314, 0]
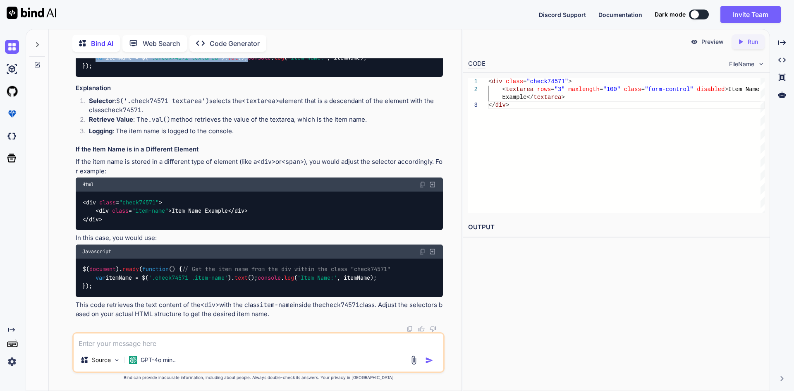
drag, startPoint x: 262, startPoint y: 187, endPoint x: 96, endPoint y: 188, distance: 165.9
click at [96, 77] on div "$( document ). ready ( function ( ) { // Get the item name from the textarea wi…" at bounding box center [259, 57] width 367 height 38
copy code "var itemName = $( '.check74571 textarea' ). val ();"
click at [211, 265] on div "$( document ). ready ( function ( ) { // Get the item name from the div within …" at bounding box center [259, 278] width 367 height 38
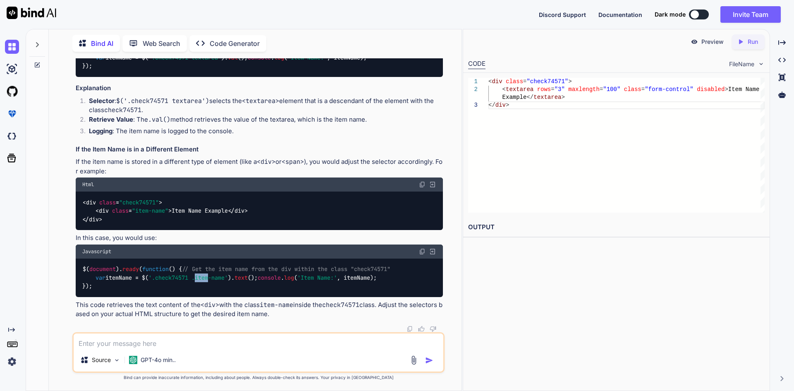
click at [211, 265] on div "$( document ). ready ( function ( ) { // Get the item name from the div within …" at bounding box center [259, 278] width 367 height 38
click at [218, 274] on span "'.check74571 .item-name'" at bounding box center [188, 277] width 79 height 7
click at [144, 340] on textarea at bounding box center [259, 341] width 370 height 15
paste textarea "var itemName = $(`.check${itemrand}`+'textarea').val();"
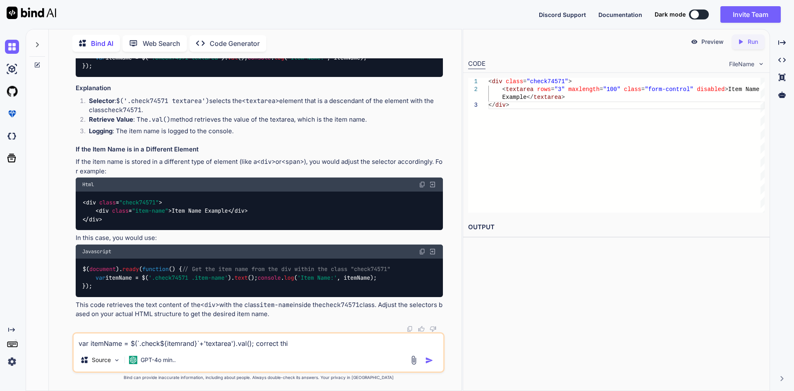
type textarea "var itemName = $(`.check${itemrand}`+'textarea').val(); correct this"
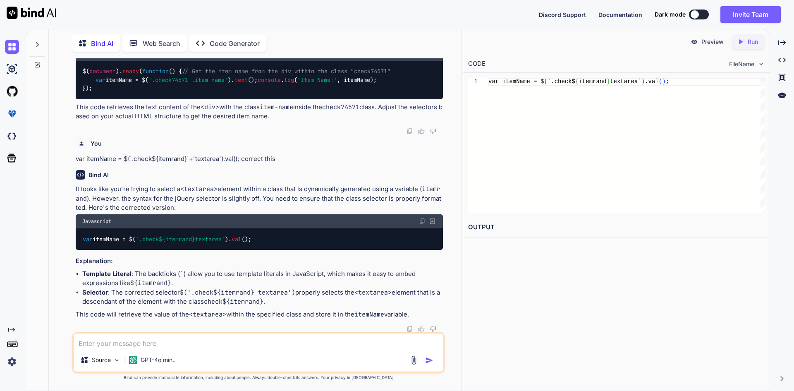
scroll to position [2684, 0]
drag, startPoint x: 216, startPoint y: 242, endPoint x: 82, endPoint y: 242, distance: 134.1
click at [82, 242] on div "var itemName = $( `.check ${itemrand} textarea` ). val ();" at bounding box center [259, 239] width 367 height 22
copy code "var itemName = $( `.check ${itemrand} textarea` ). val ();"
click at [234, 252] on div "It looks like you're trying to select a <textarea> element within a class that …" at bounding box center [259, 252] width 367 height 134
